Goal: Information Seeking & Learning: Learn about a topic

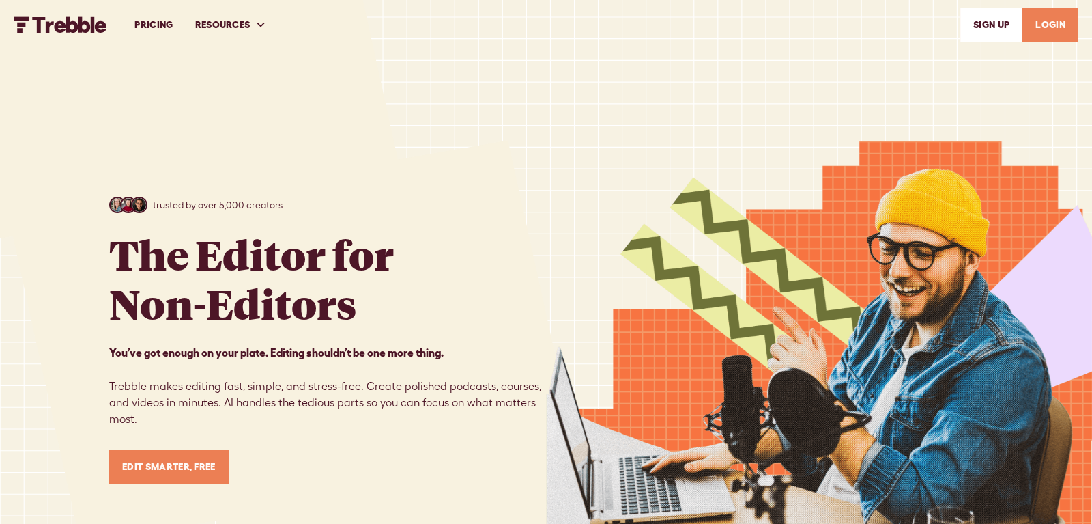
scroll to position [7542, 0]
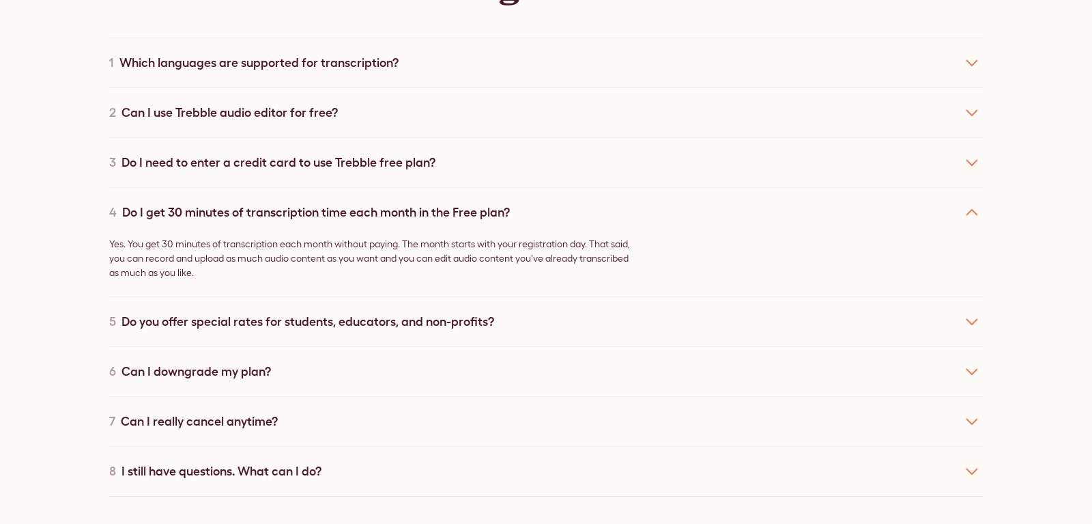
click at [194, 158] on div "Do I need to enter a credit card to use Trebble free plan?" at bounding box center [279, 162] width 314 height 18
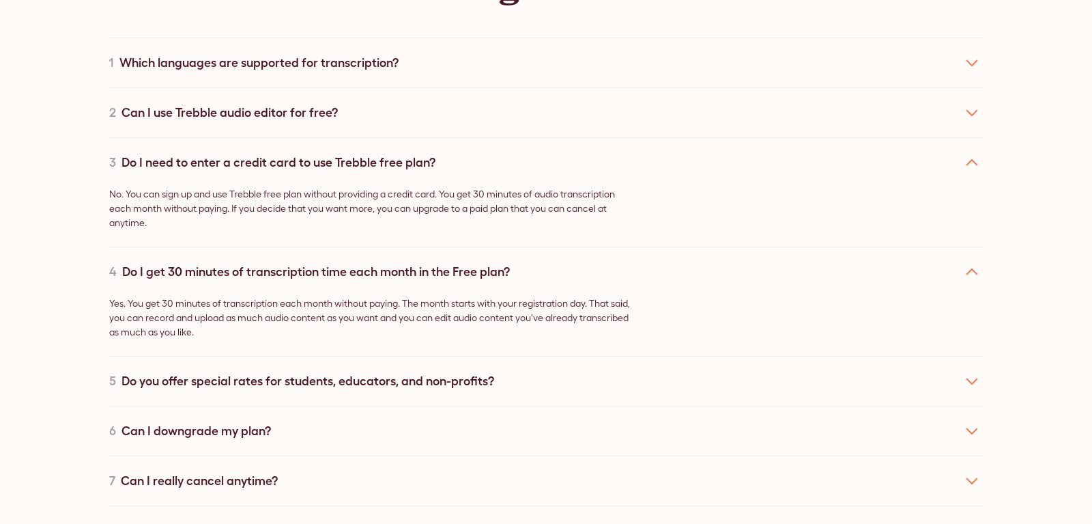
click at [154, 110] on div "2 Can I use Trebble audio editor for free?" at bounding box center [546, 112] width 874 height 50
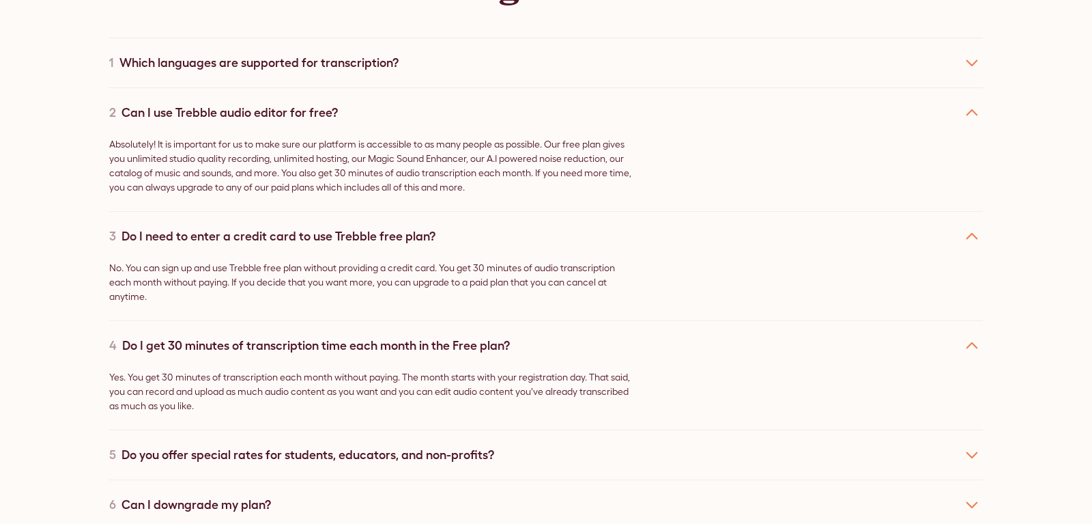
drag, startPoint x: 72, startPoint y: 116, endPoint x: 59, endPoint y: 115, distance: 13.0
click at [59, 115] on div "Got questions? We’ve got answers 1 Which languages are supported for transcript…" at bounding box center [546, 276] width 1092 height 816
click at [218, 53] on div "Which languages are supported for transcription?" at bounding box center [258, 62] width 279 height 18
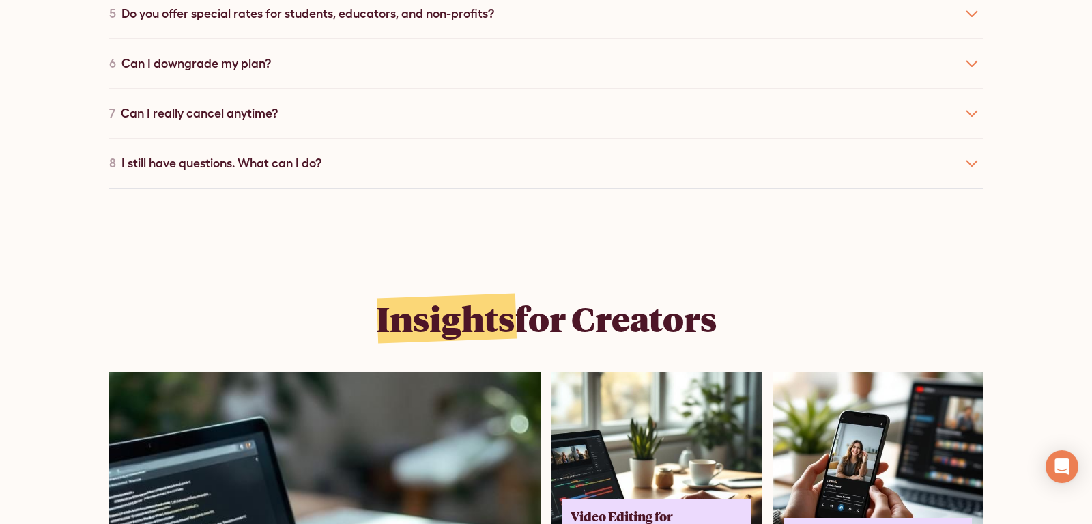
scroll to position [8506, 0]
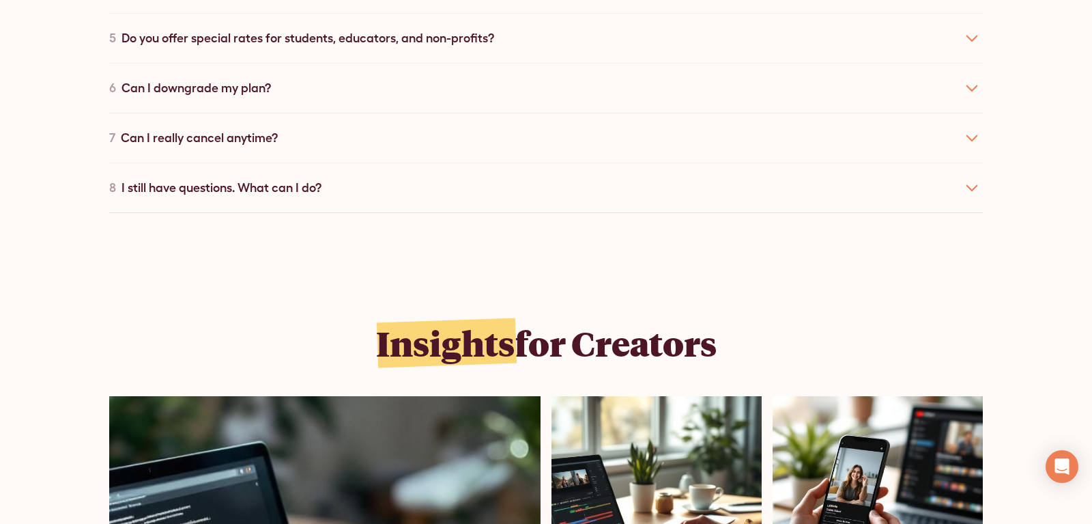
click at [202, 63] on div "6 Can I downgrade my plan?" at bounding box center [546, 88] width 874 height 50
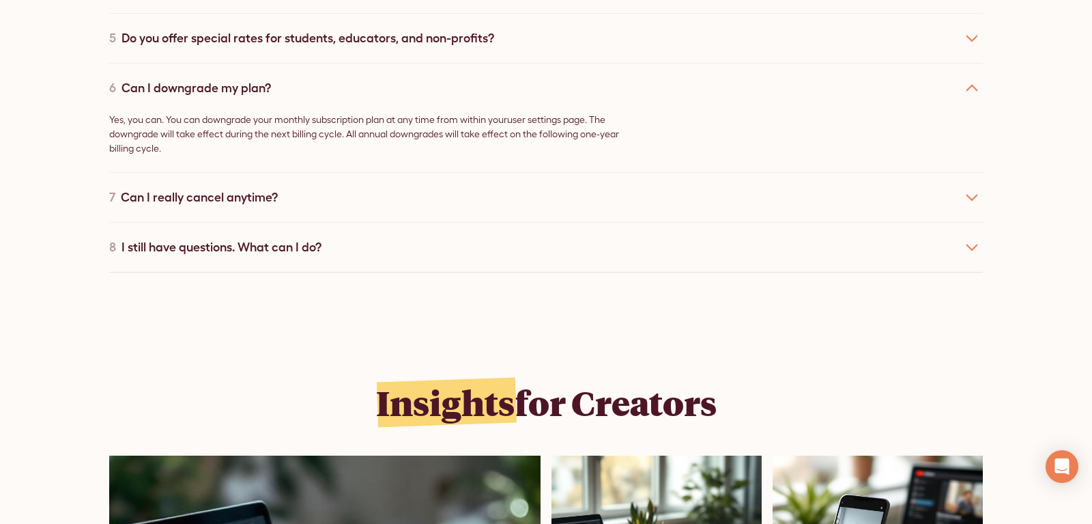
click at [200, 31] on div "Do you offer special rates for students, educators, and non-profits?" at bounding box center [308, 38] width 373 height 18
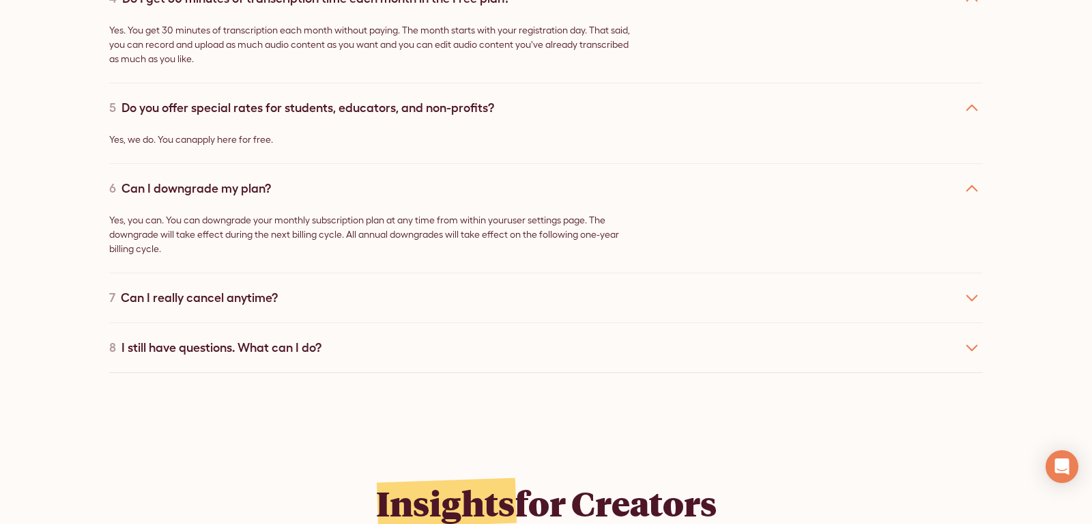
scroll to position [8401, 0]
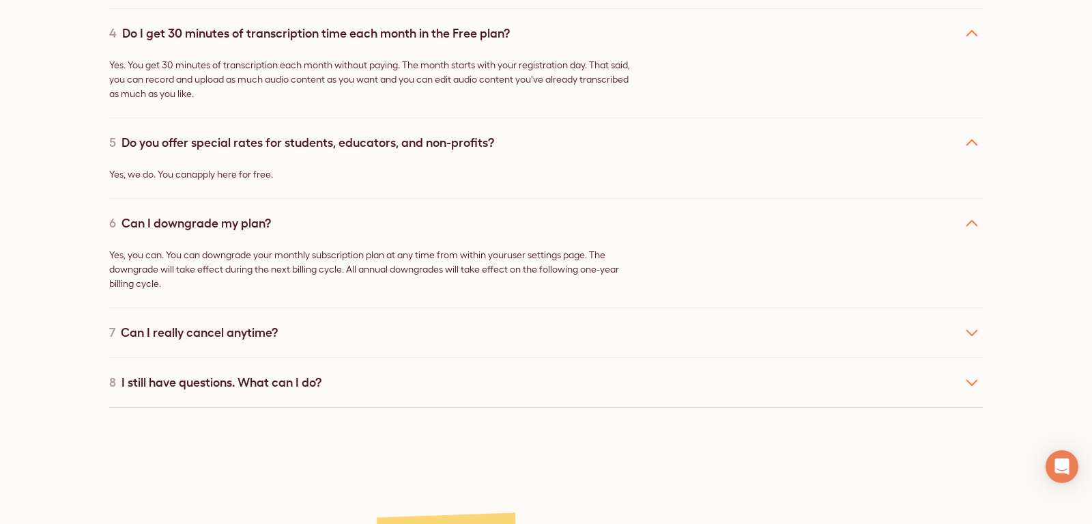
click at [259, 169] on link "apply here for free" at bounding box center [231, 174] width 79 height 11
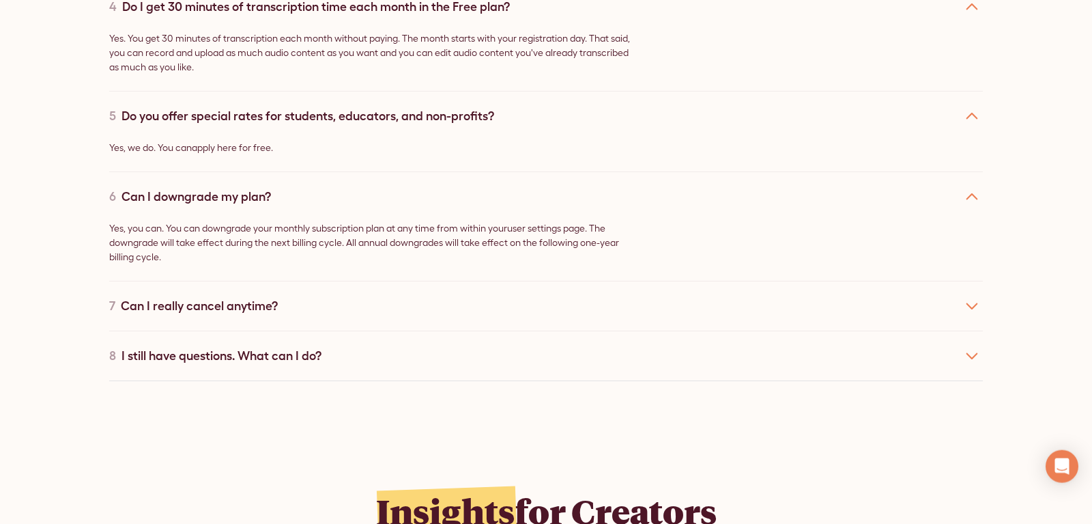
scroll to position [8436, 0]
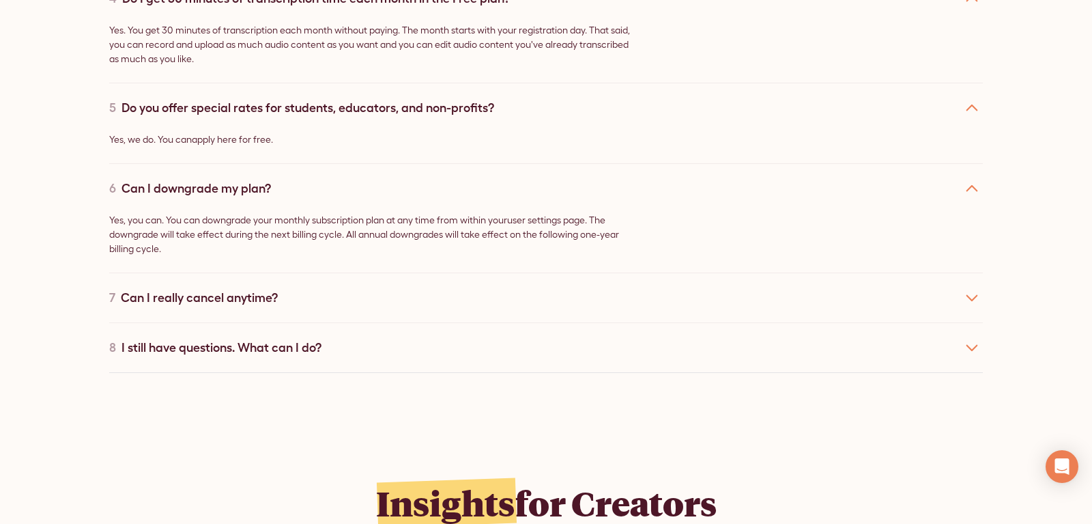
click at [221, 339] on div "I still have questions. What can I do?" at bounding box center [222, 347] width 200 height 18
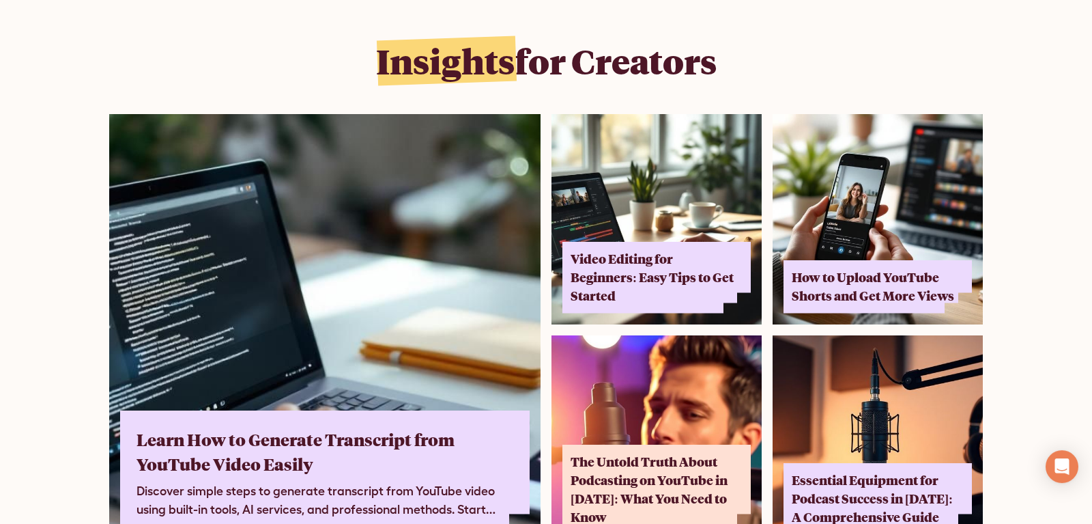
scroll to position [8971, 0]
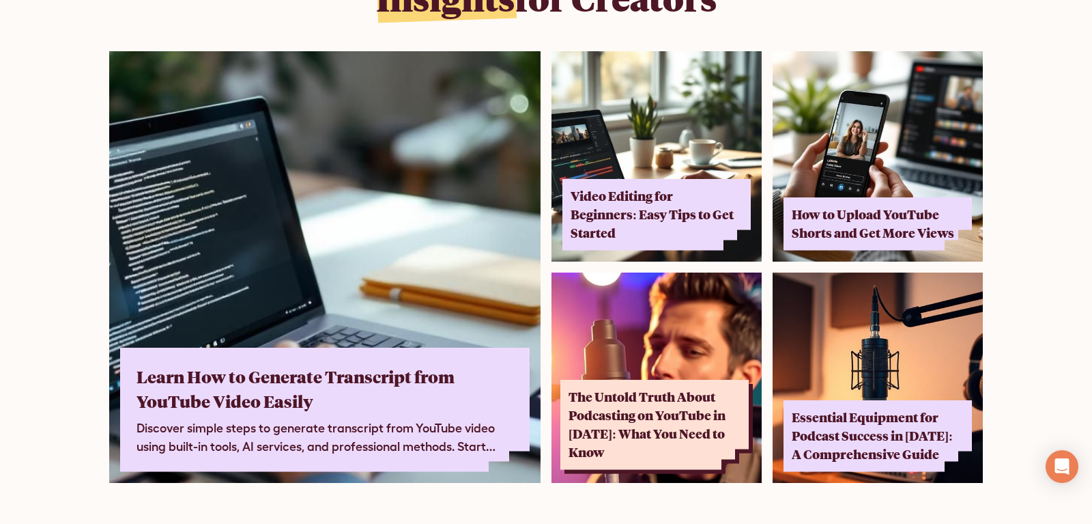
click at [709, 404] on div "The Untold Truth About Podcasting on YouTube in 2025: What You Need to Know" at bounding box center [651, 425] width 164 height 74
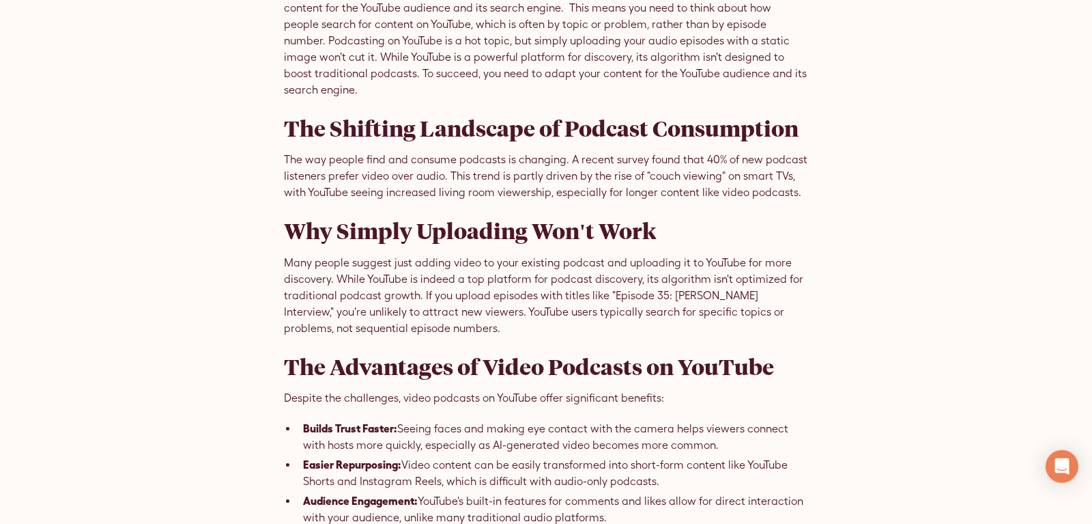
scroll to position [570, 0]
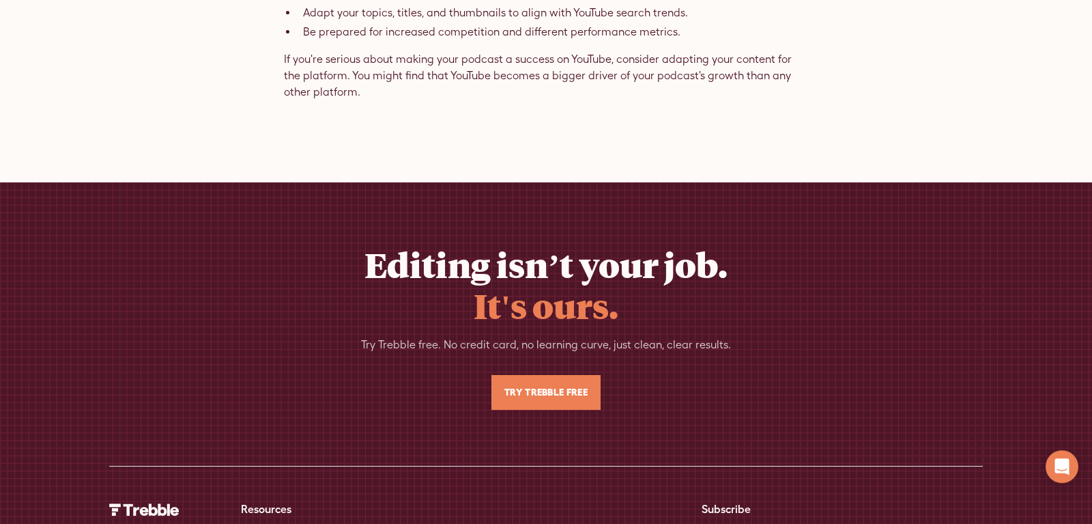
scroll to position [1908, 0]
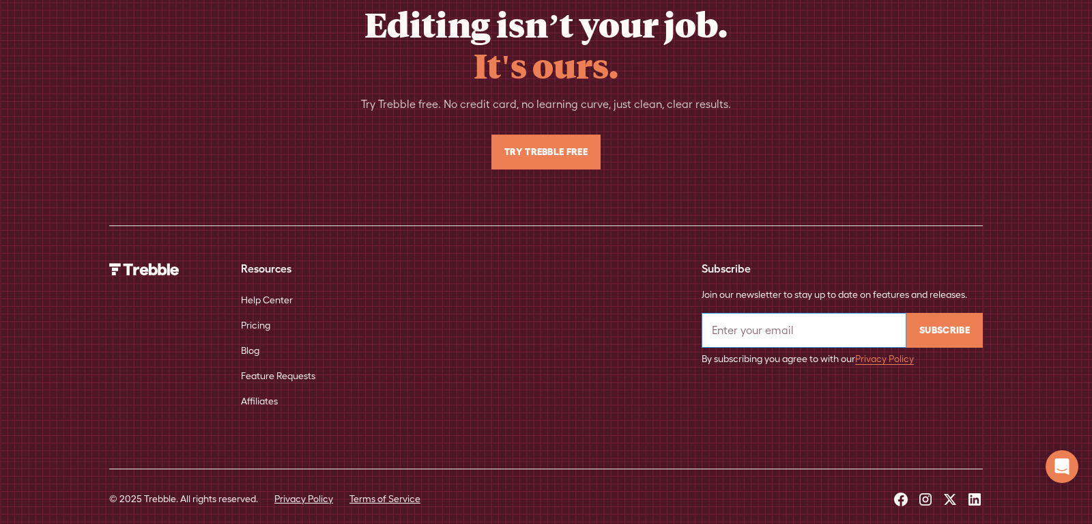
click at [772, 313] on input "Email Form" at bounding box center [804, 330] width 205 height 35
type input "a"
click at [756, 320] on input "babu" at bounding box center [804, 330] width 205 height 35
click at [757, 314] on input "babubabu" at bounding box center [804, 330] width 205 height 35
type input "babubabbabuu"
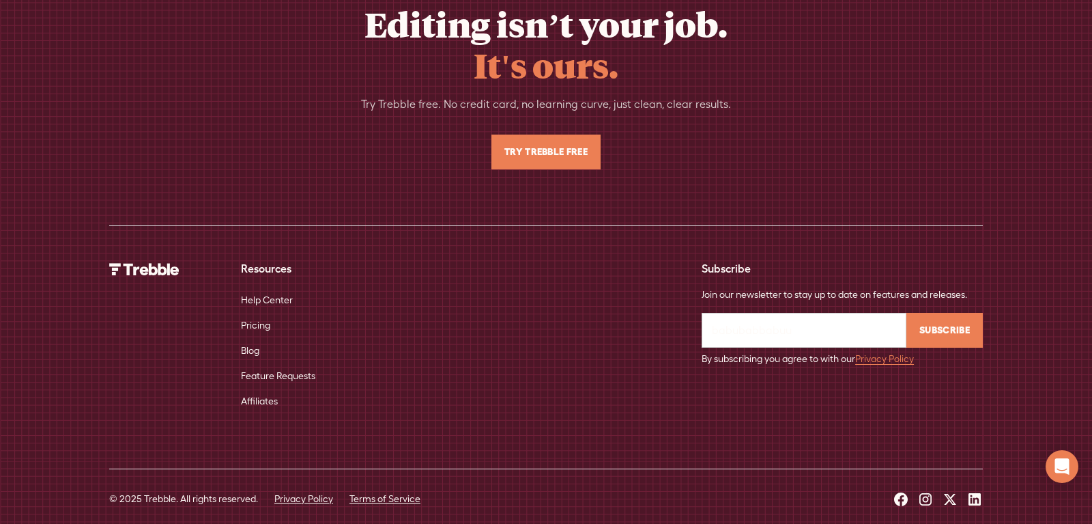
click at [249, 313] on link "Pricing" at bounding box center [255, 325] width 29 height 25
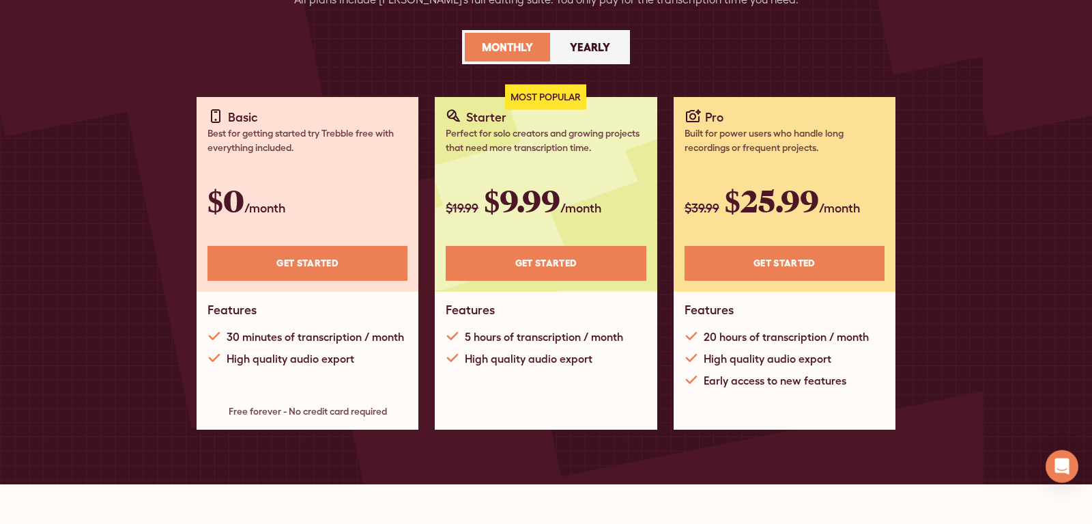
scroll to position [174, 0]
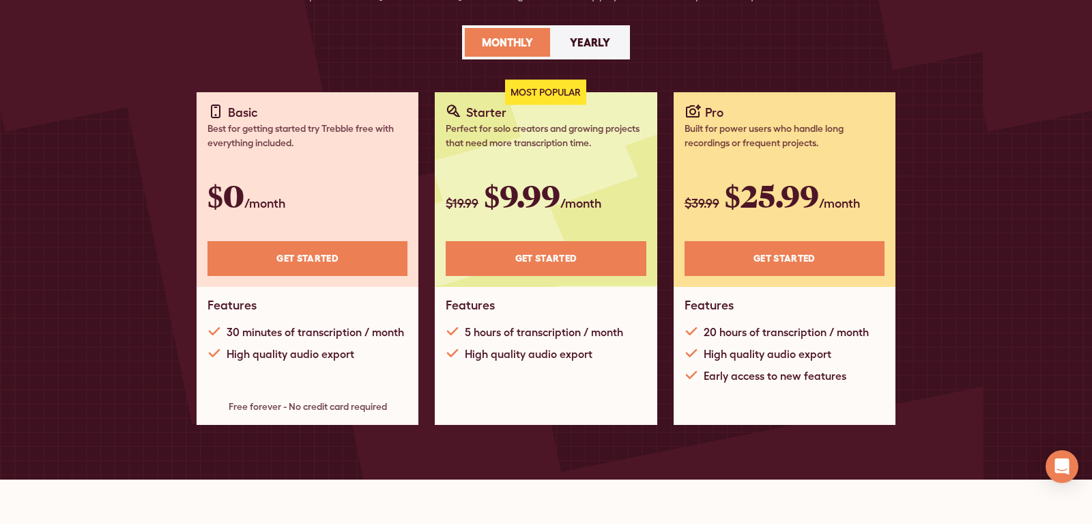
click at [589, 40] on div "Yearly" at bounding box center [590, 42] width 40 height 16
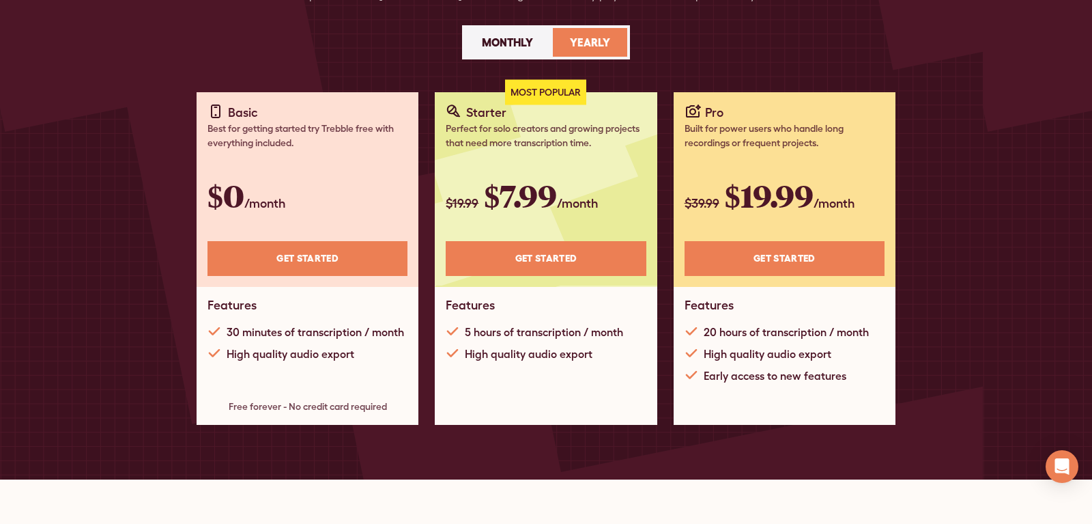
click at [81, 126] on div "Pick the perfect plan All plans include [PERSON_NAME]’s full editing suite. You…" at bounding box center [546, 152] width 1092 height 653
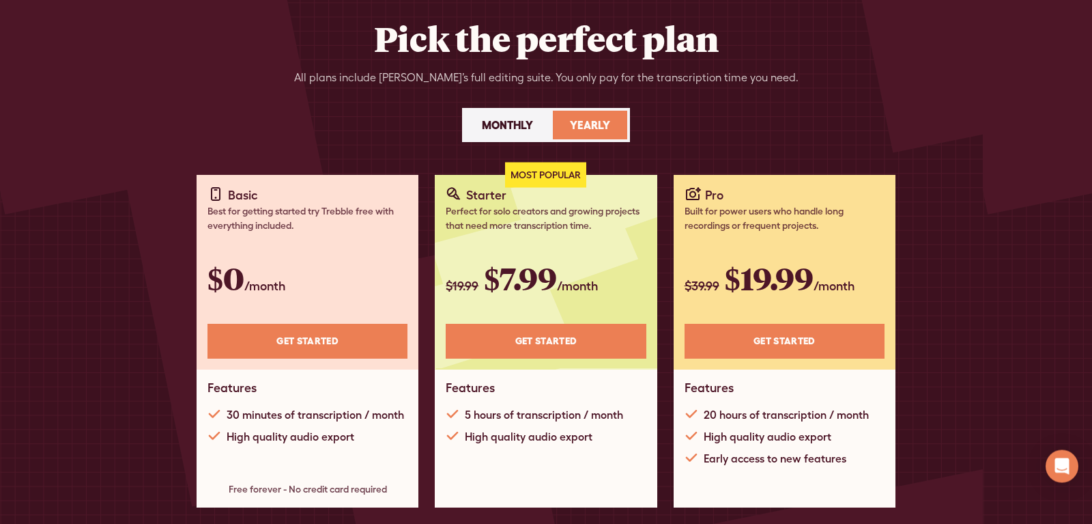
scroll to position [0, 0]
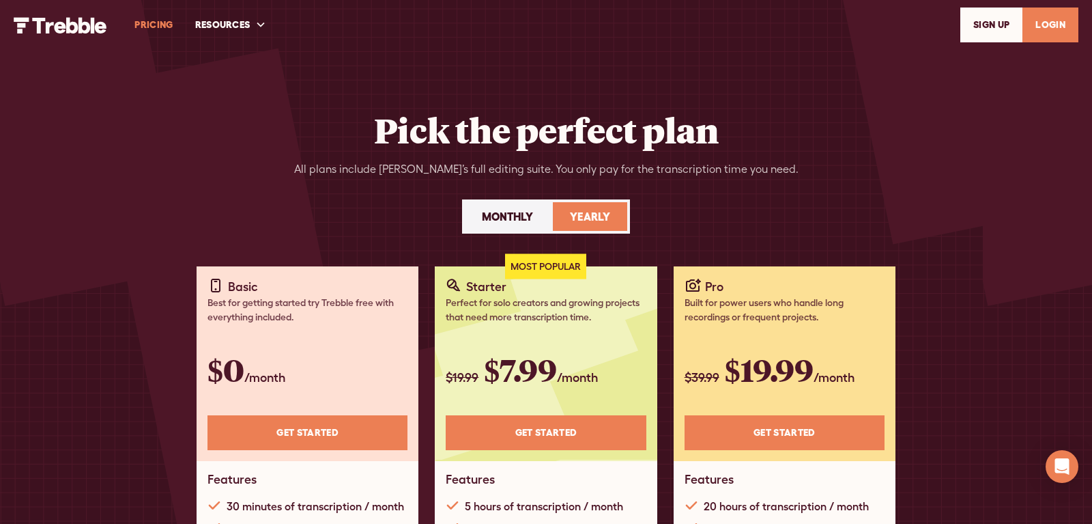
click at [483, 212] on div "Monthly" at bounding box center [507, 216] width 51 height 16
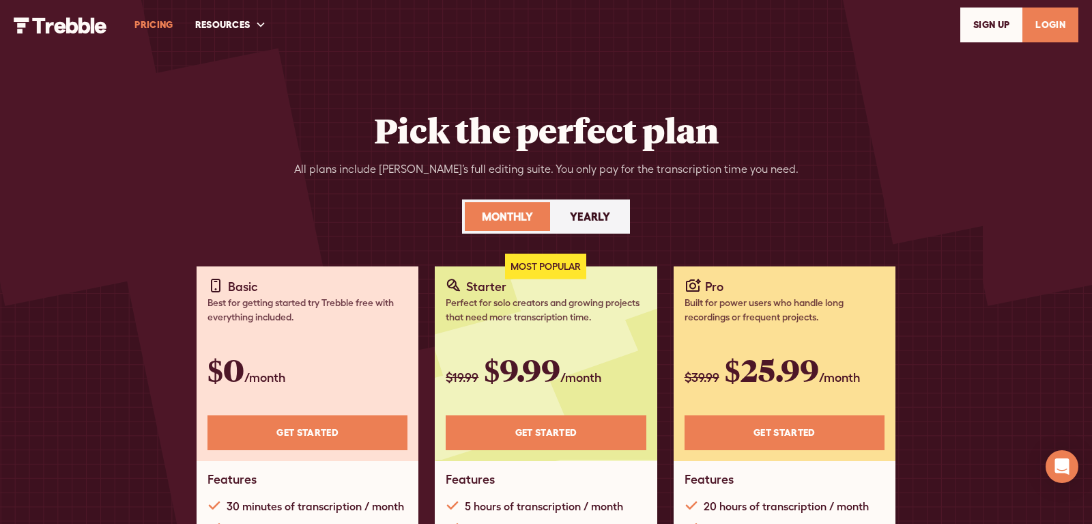
click at [79, 188] on div "Pick the perfect plan All plans include [PERSON_NAME]’s full editing suite. You…" at bounding box center [546, 326] width 1092 height 653
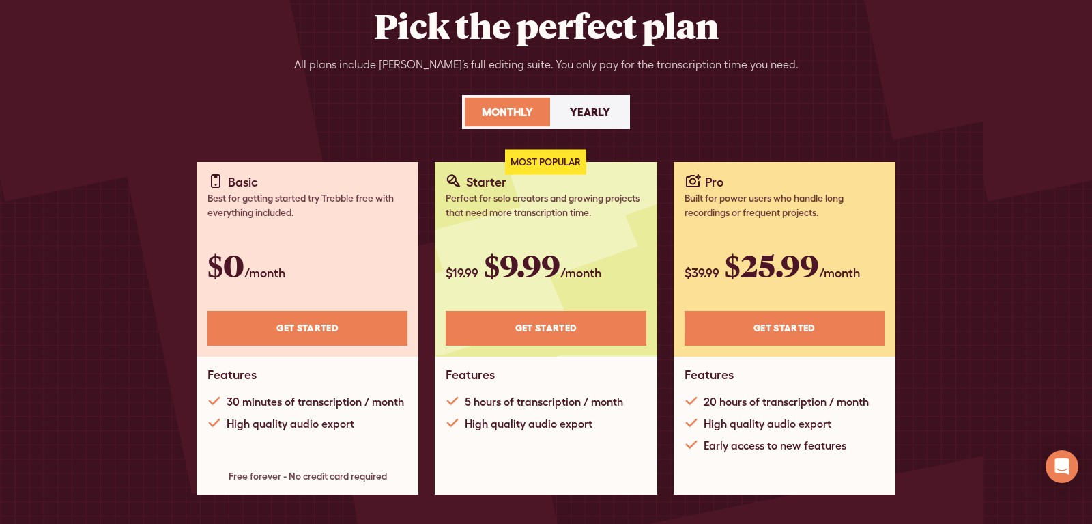
scroll to position [139, 0]
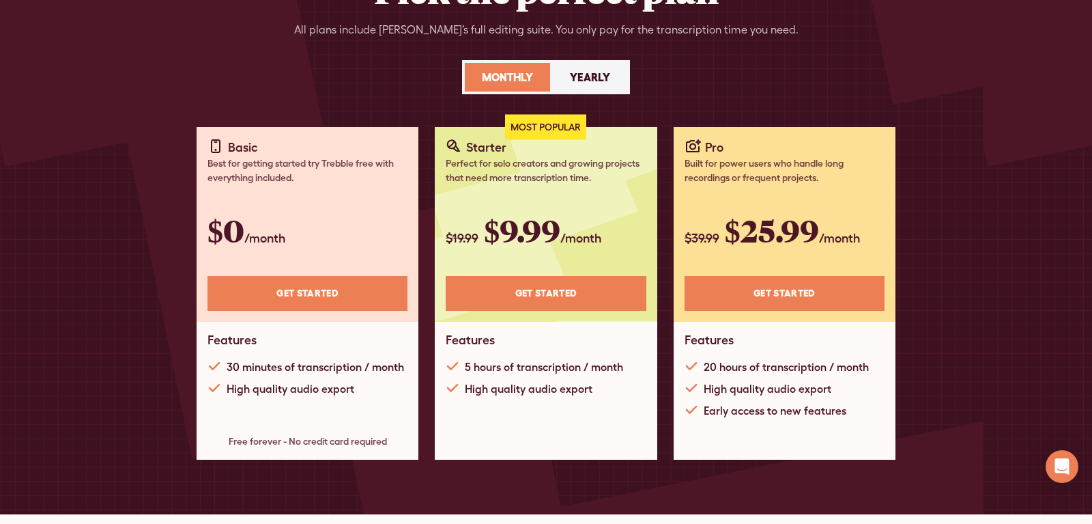
click at [87, 163] on div "Pick the perfect plan All plans include [PERSON_NAME]’s full editing suite. You…" at bounding box center [546, 187] width 1092 height 653
click at [94, 126] on div "Pick the perfect plan All plans include [PERSON_NAME]’s full editing suite. You…" at bounding box center [546, 187] width 1092 height 653
